Goal: Task Accomplishment & Management: Manage account settings

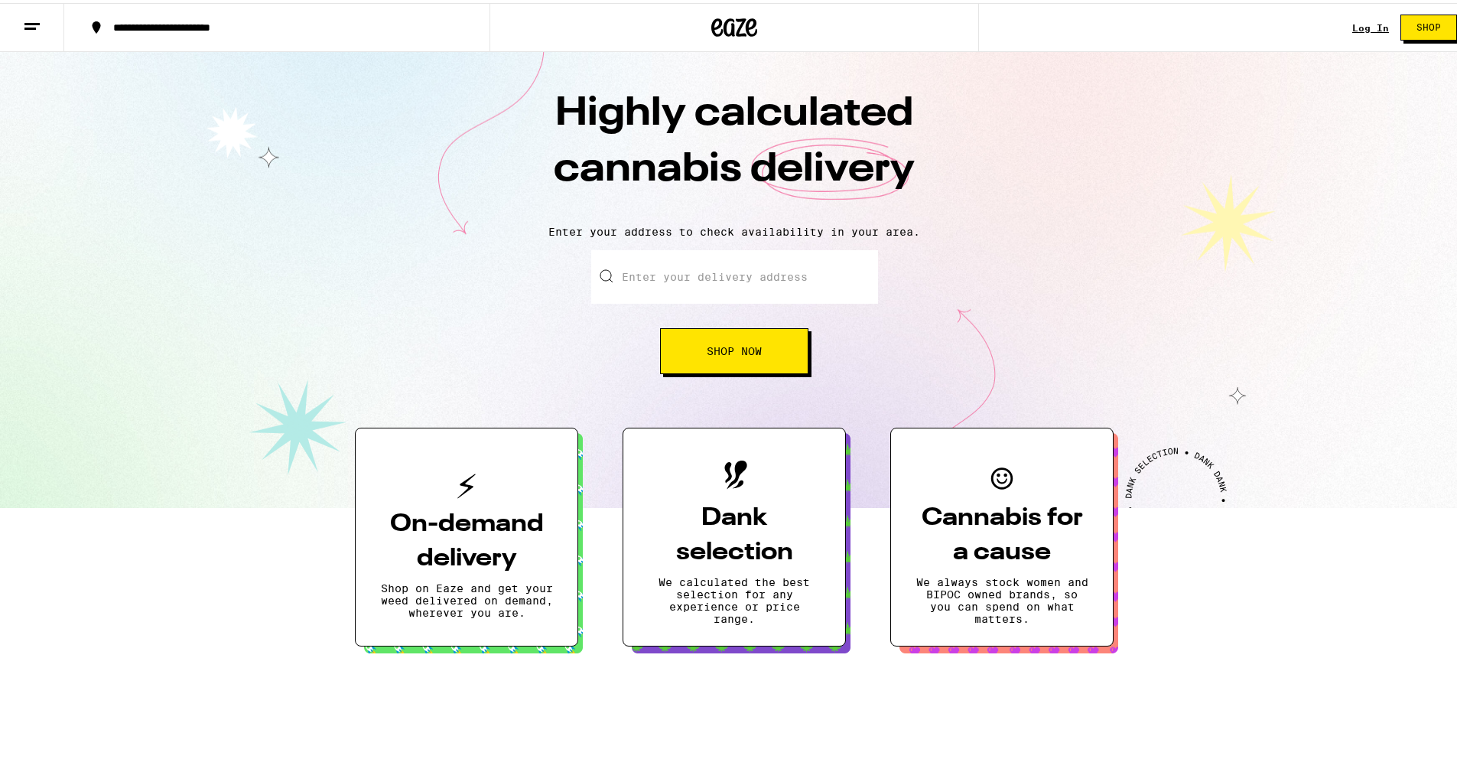
click at [1368, 21] on link "Log In" at bounding box center [1370, 25] width 37 height 10
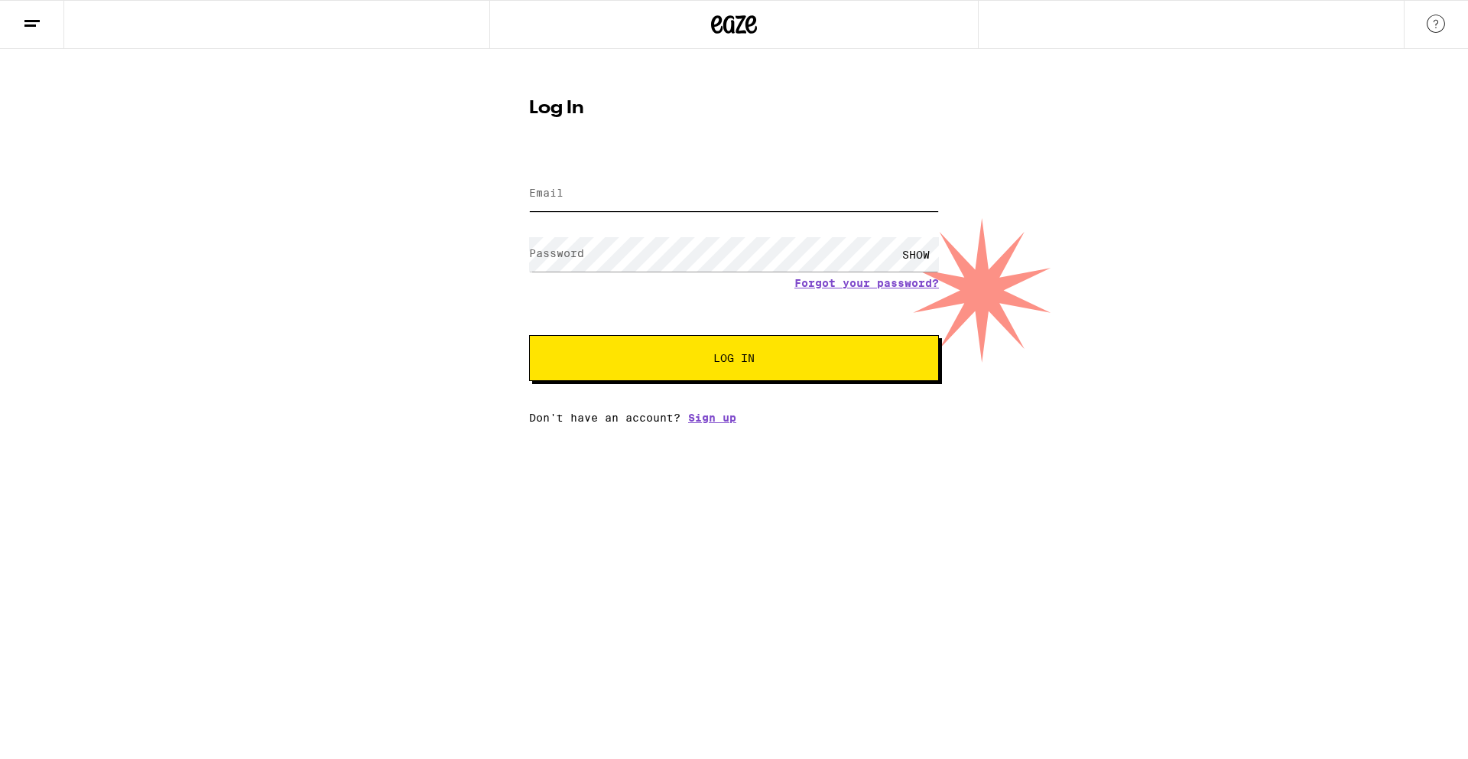
click at [720, 194] on input "Email" at bounding box center [734, 194] width 410 height 34
type input "[EMAIL_ADDRESS][DOMAIN_NAME]"
click at [529, 335] on button "Log In" at bounding box center [734, 358] width 410 height 46
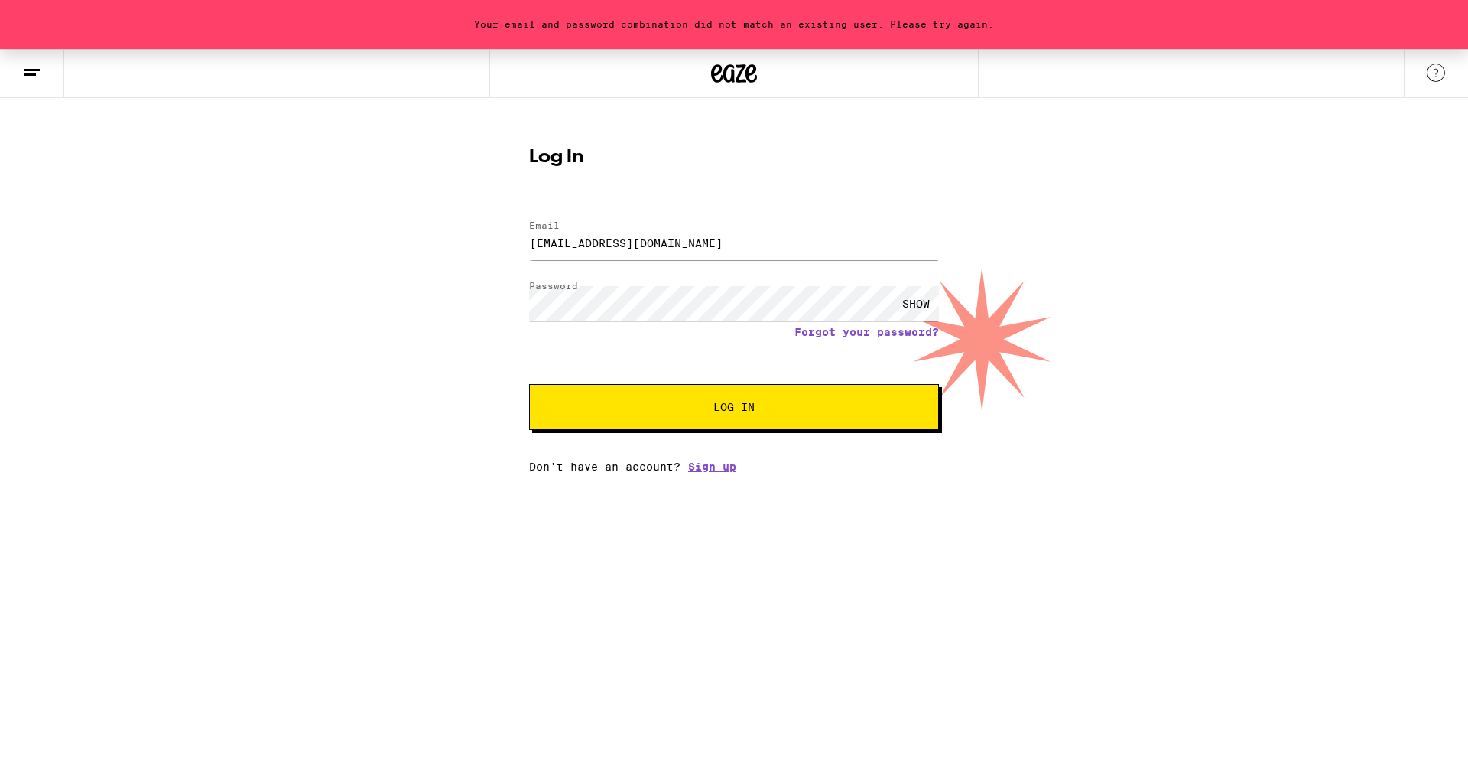
click at [497, 309] on div "Your email and password combination did not match an existing user. Please try …" at bounding box center [734, 261] width 1468 height 424
click at [529, 384] on button "Log In" at bounding box center [734, 407] width 410 height 46
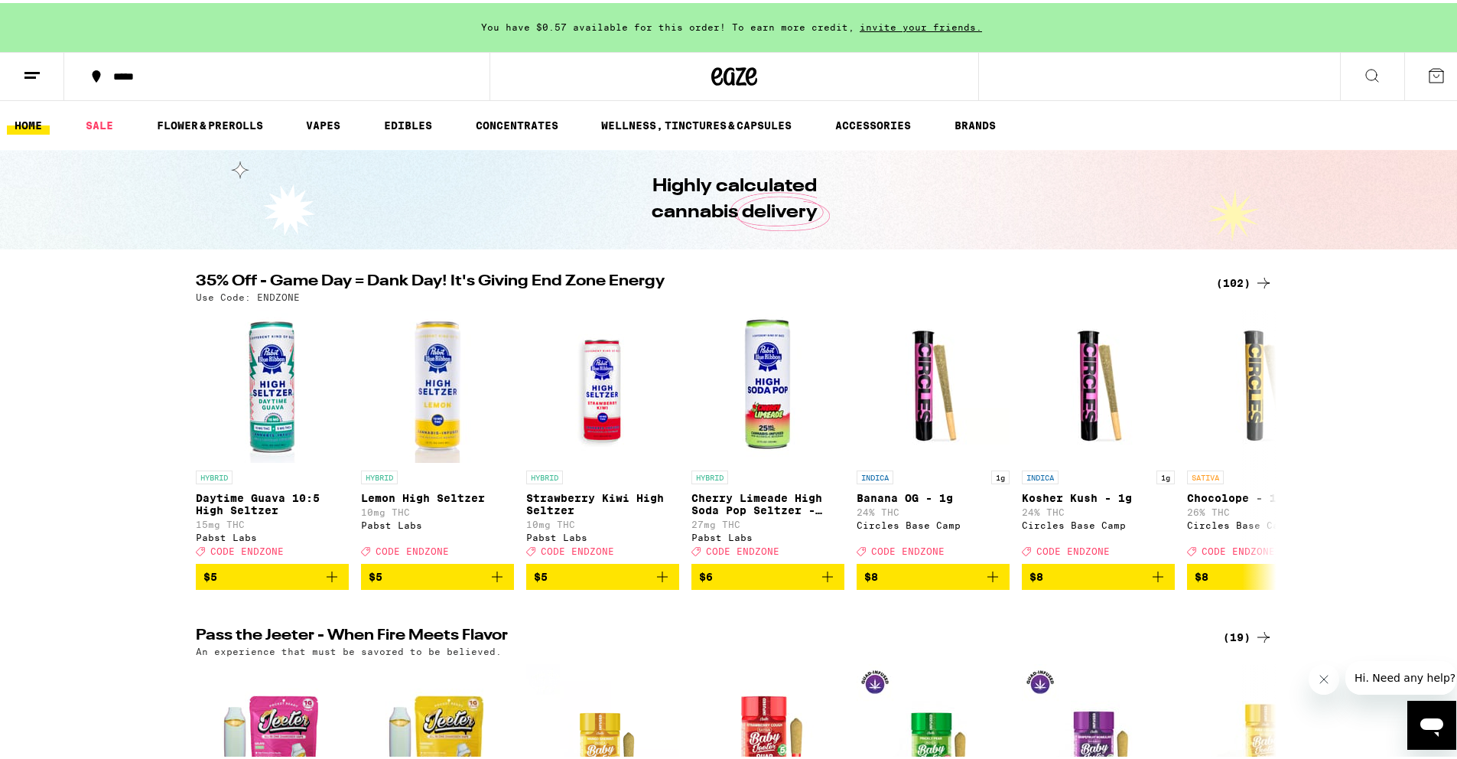
click at [30, 74] on line at bounding box center [29, 74] width 11 height 0
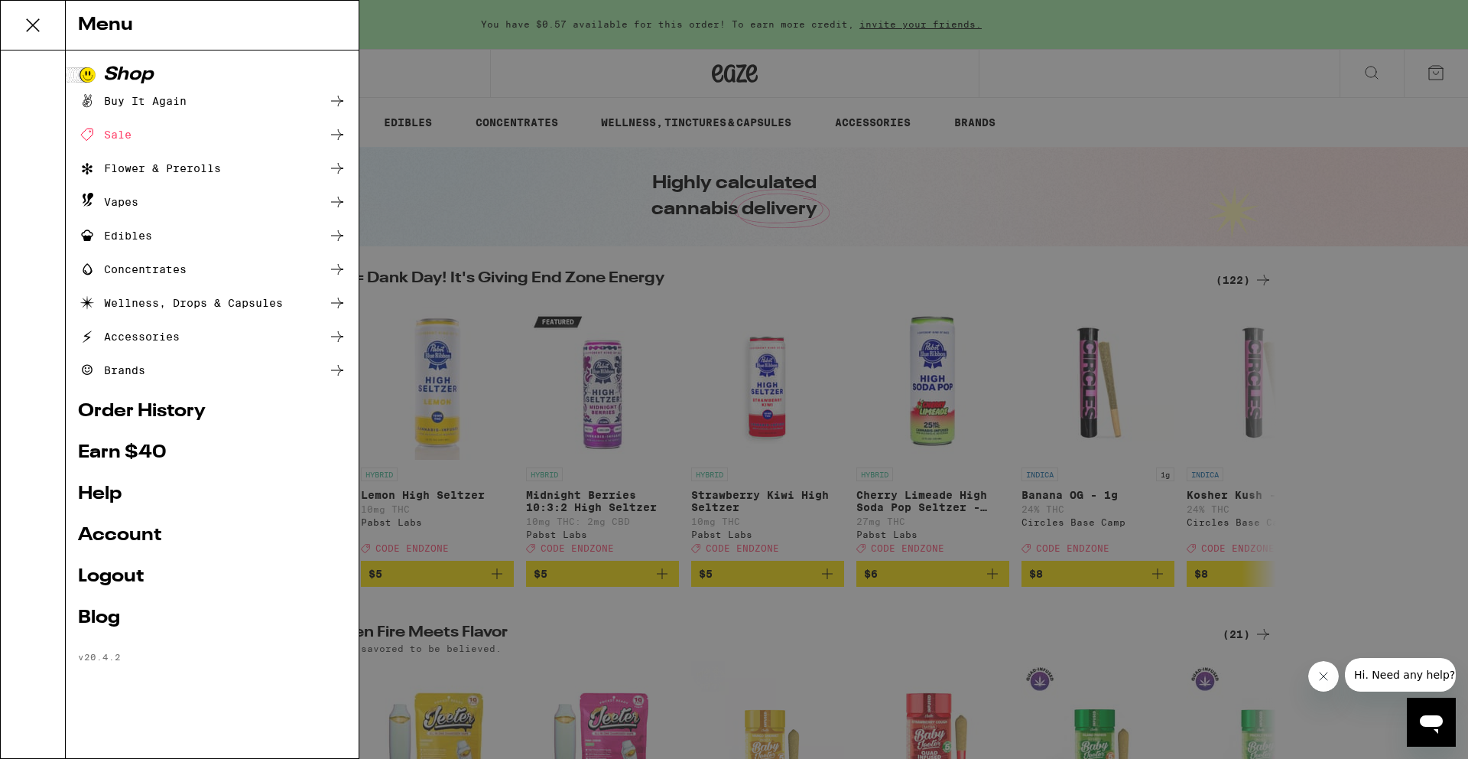
click at [129, 406] on link "Order History" at bounding box center [212, 411] width 268 height 18
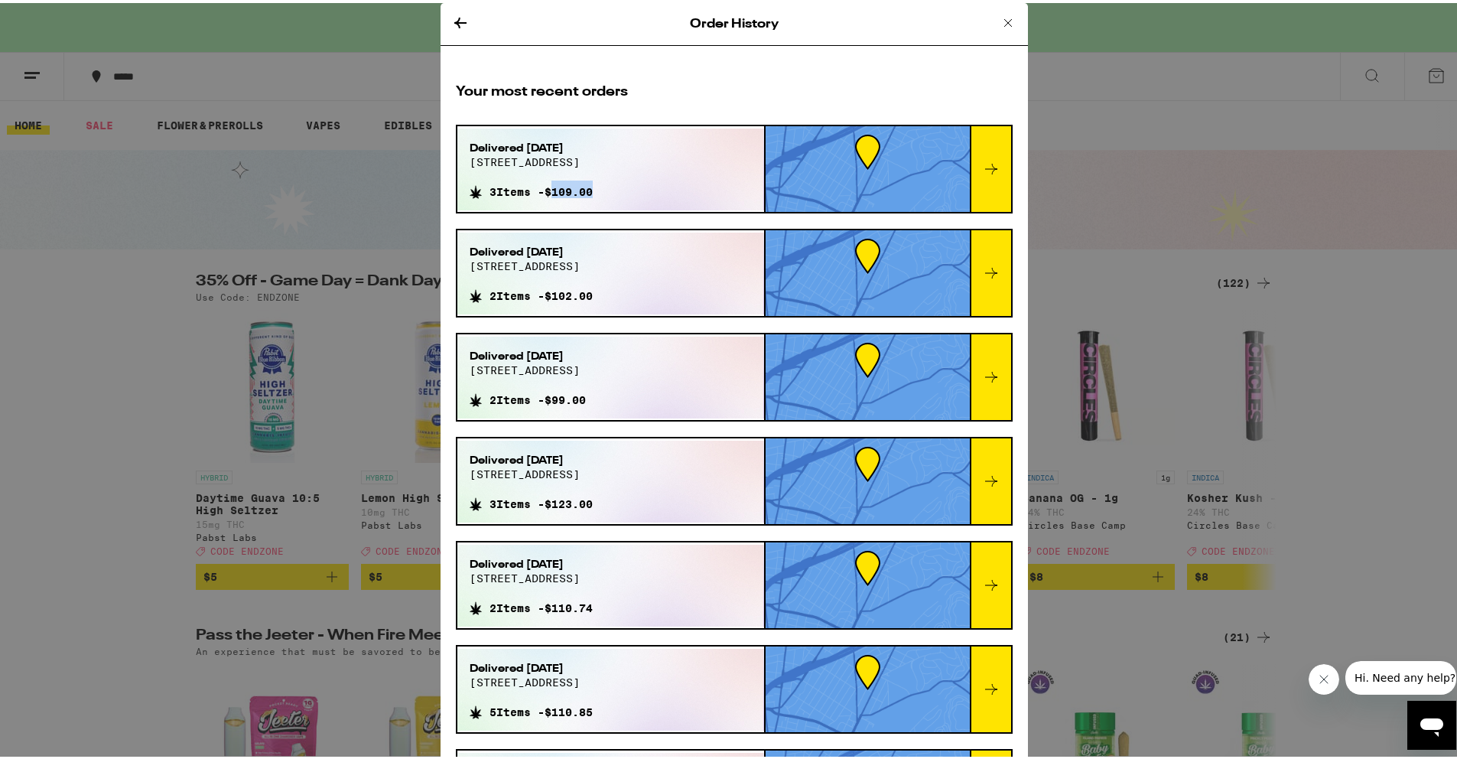
drag, startPoint x: 557, startPoint y: 188, endPoint x: 609, endPoint y: 189, distance: 52.0
click at [605, 189] on div "Delivered [DATE] 224 ada st 3 Items - $109.00" at bounding box center [531, 166] width 148 height 82
click at [985, 171] on icon at bounding box center [991, 166] width 12 height 11
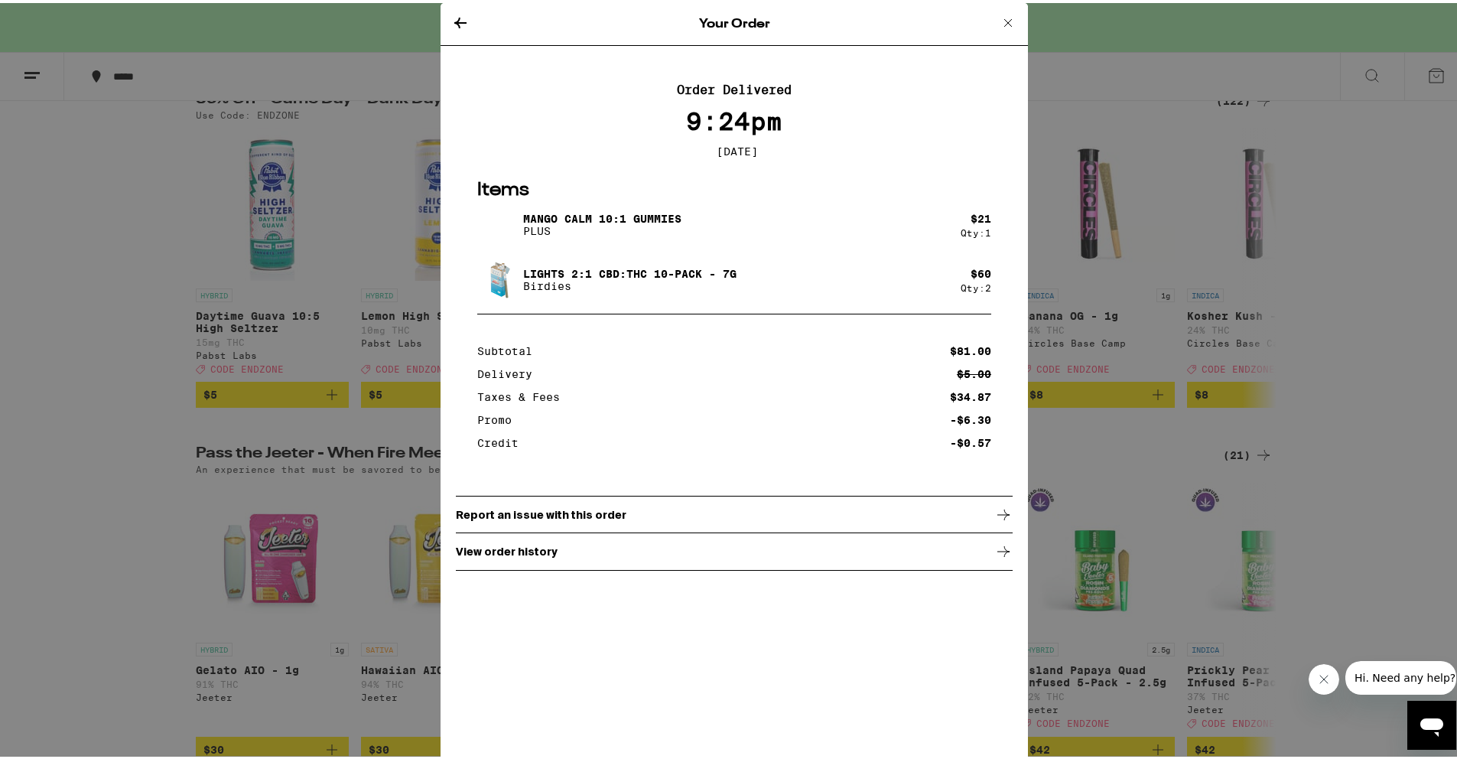
scroll to position [254, 0]
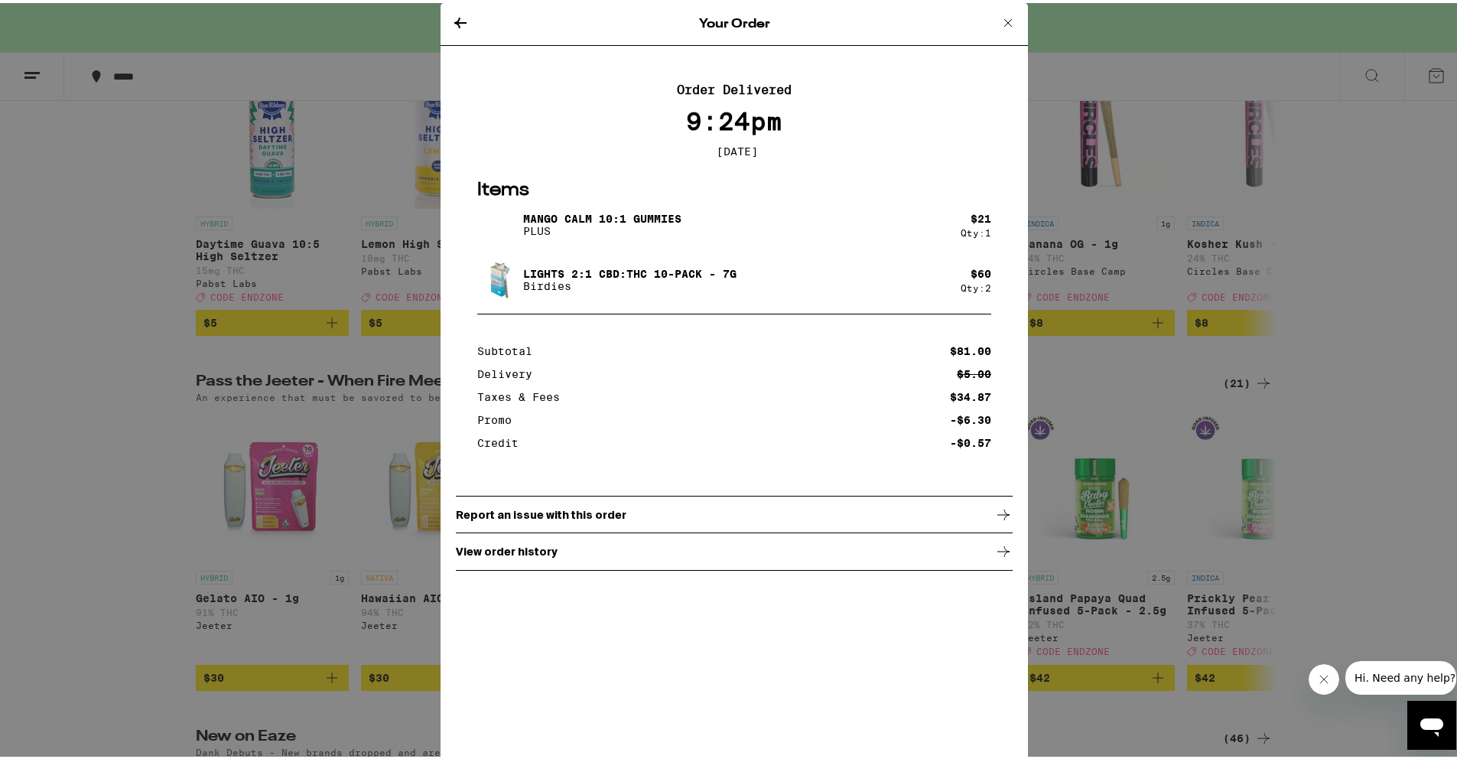
click at [502, 564] on div "View order history" at bounding box center [734, 548] width 557 height 38
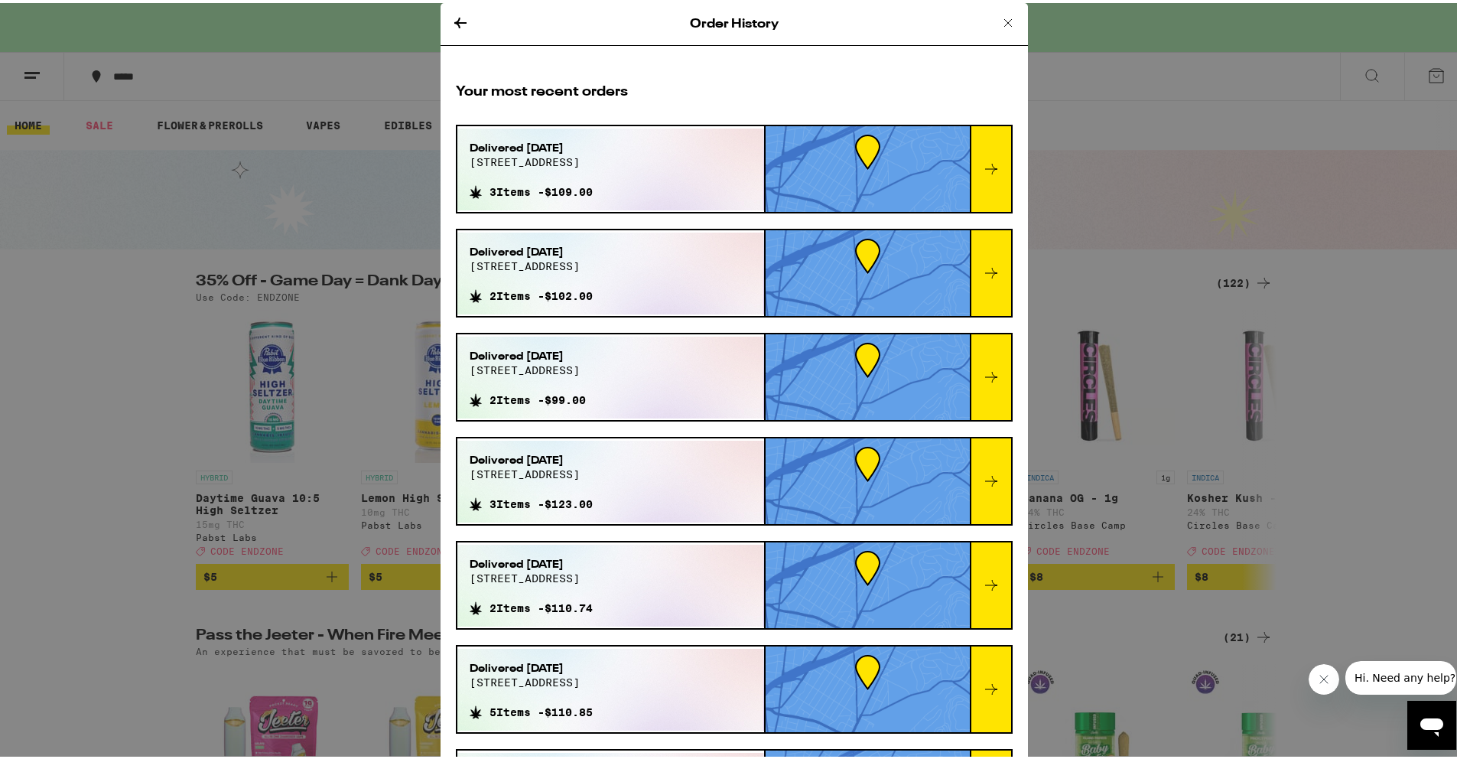
click at [122, 197] on div "Order History Your most recent orders Delivered [DATE] 224 ada st 3 Items - $10…" at bounding box center [734, 379] width 1468 height 759
click at [33, 76] on div "Order History Your most recent orders Delivered [DATE] 224 ada st 3 Items - $10…" at bounding box center [734, 379] width 1468 height 759
click at [999, 18] on icon at bounding box center [1008, 20] width 18 height 18
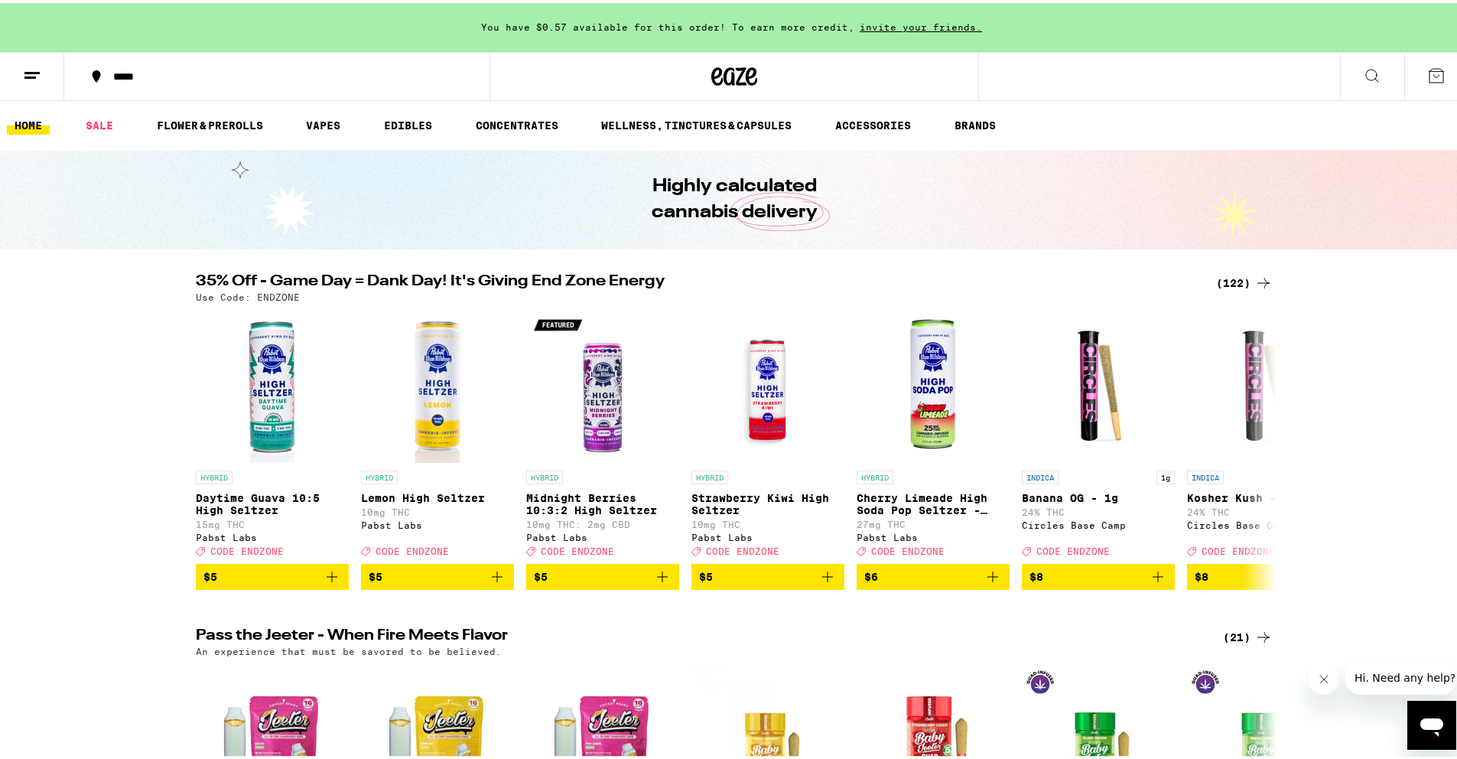
click at [42, 71] on button at bounding box center [32, 74] width 64 height 48
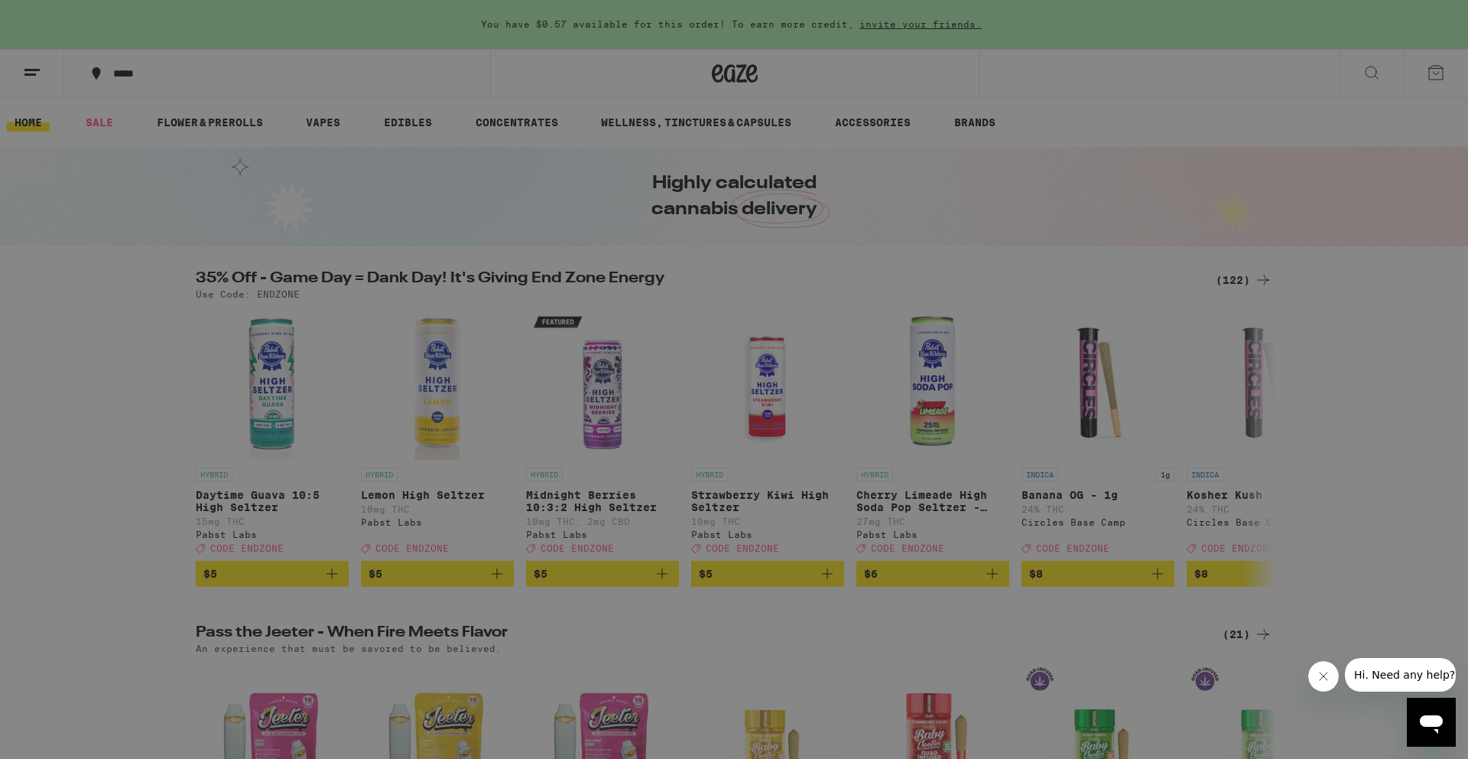
click at [1049, 216] on div "Menu Shop Buy It Again Sale Flower & Prerolls Vapes Edibles Concentrates Wellne…" at bounding box center [734, 379] width 1468 height 759
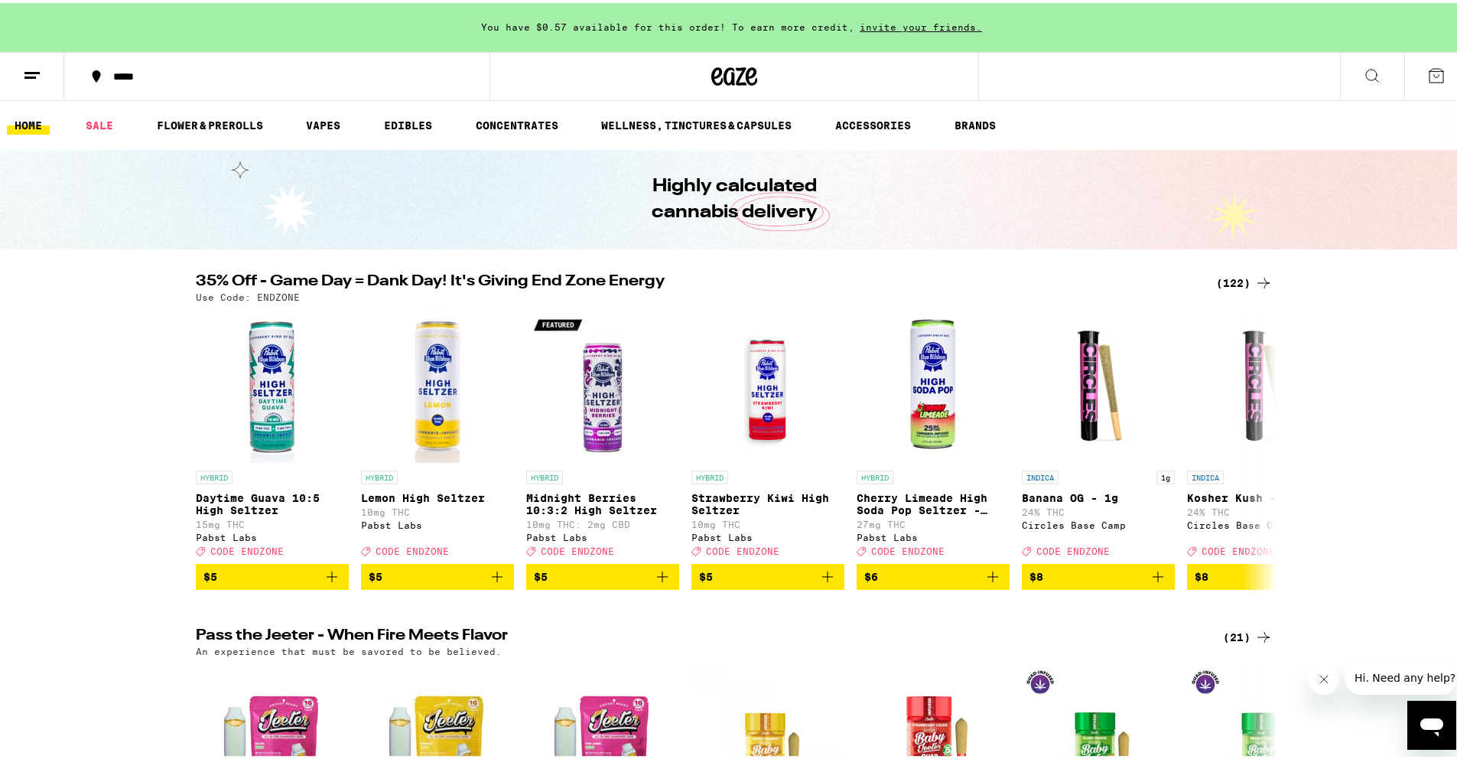
click at [40, 61] on button at bounding box center [32, 74] width 64 height 48
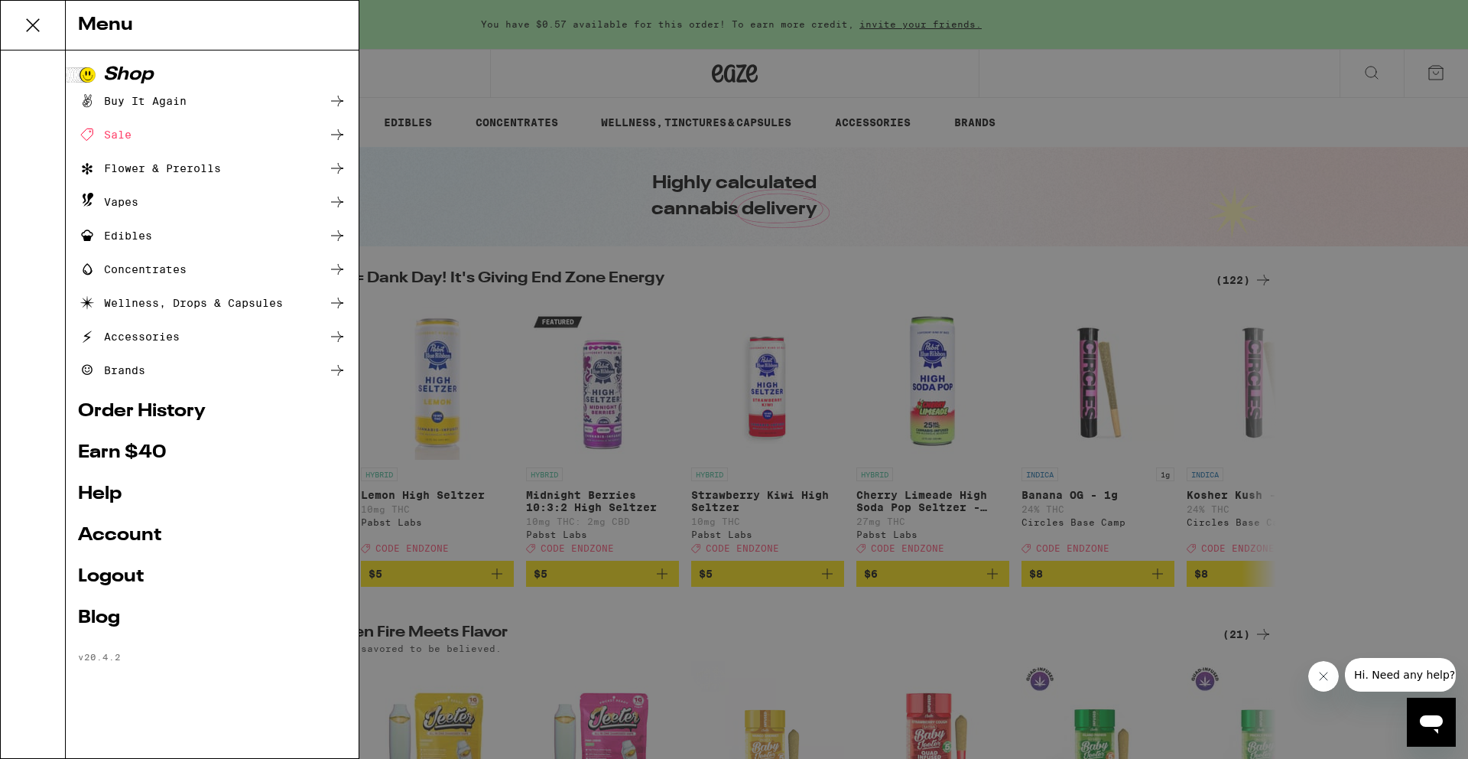
click at [115, 535] on link "Account" at bounding box center [212, 535] width 268 height 18
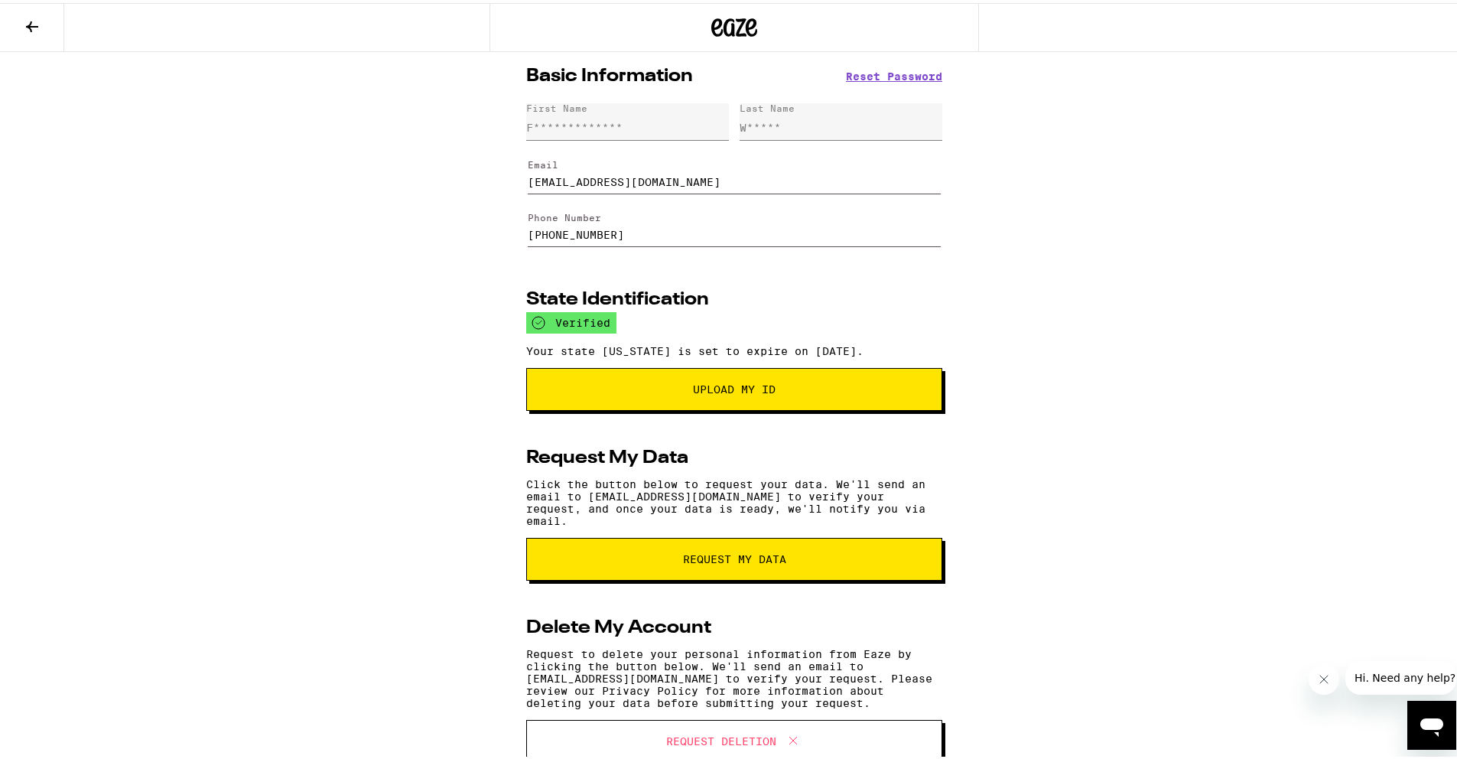
click at [41, 29] on icon at bounding box center [32, 24] width 18 height 18
